Goal: Transaction & Acquisition: Purchase product/service

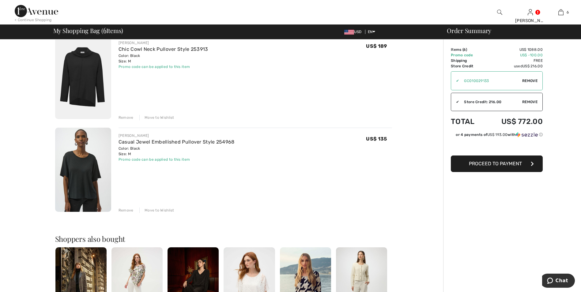
scroll to position [368, 0]
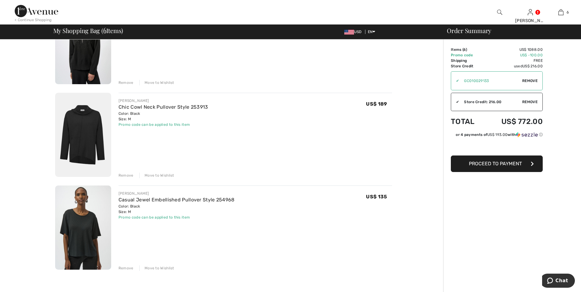
click at [77, 141] on img at bounding box center [83, 135] width 56 height 84
